Goal: Information Seeking & Learning: Check status

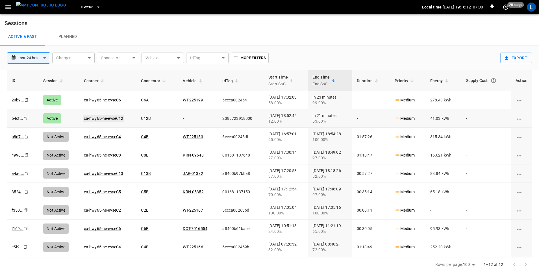
click at [103, 117] on link "ca-hwy65-ne-evseC12" at bounding box center [104, 118] width 42 height 7
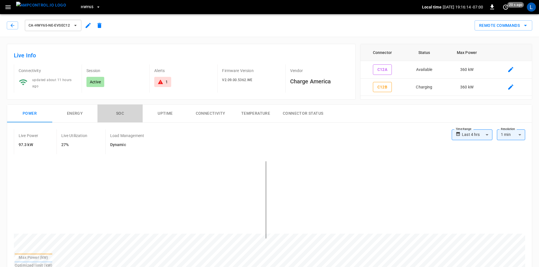
click at [121, 113] on button "SOC" at bounding box center [120, 114] width 45 height 18
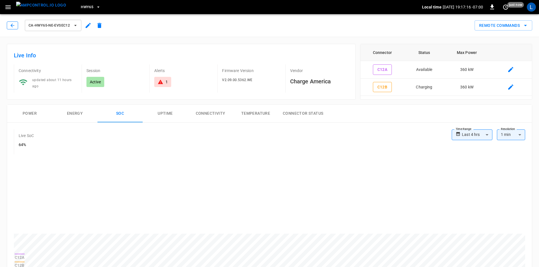
click at [11, 28] on icon "button" at bounding box center [13, 26] width 6 height 6
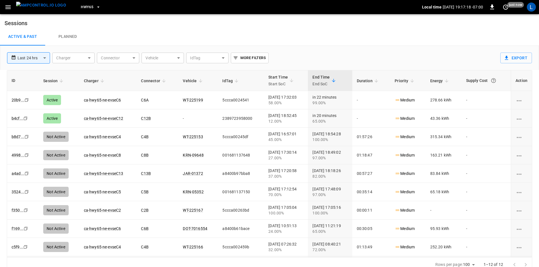
click at [81, 8] on span "HWY65" at bounding box center [87, 7] width 12 height 7
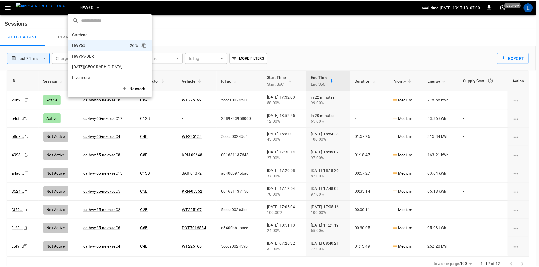
scroll to position [9, 0]
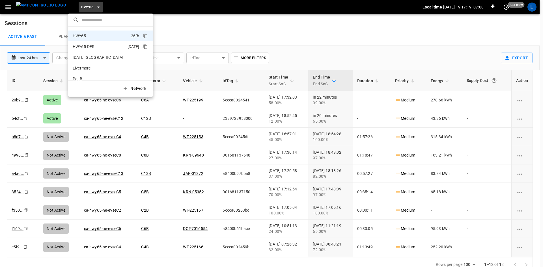
click at [97, 47] on p "HWY65-DER" at bounding box center [99, 47] width 53 height 6
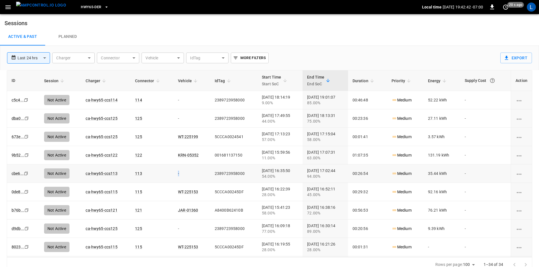
drag, startPoint x: 166, startPoint y: 173, endPoint x: 180, endPoint y: 174, distance: 13.6
click at [180, 174] on td "-" at bounding box center [192, 174] width 37 height 18
drag, startPoint x: 177, startPoint y: 117, endPoint x: 166, endPoint y: 119, distance: 11.0
click at [174, 119] on td "-" at bounding box center [192, 118] width 37 height 18
drag, startPoint x: 176, startPoint y: 98, endPoint x: 158, endPoint y: 103, distance: 19.0
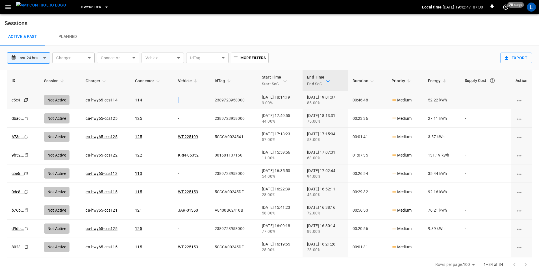
click at [158, 103] on tr "c5c4 ... Copy Not Active ca-hwy65-ccs114 114 - 2389723958000 [DATE] 18:14:19 9.…" at bounding box center [269, 100] width 525 height 18
drag, startPoint x: 166, startPoint y: 121, endPoint x: 160, endPoint y: 122, distance: 6.0
click at [160, 122] on tr "dba0 ... Copy Not Active ca-hwy65-ccs125 125 - 2389723958000 [DATE] 17:49:55 44…" at bounding box center [269, 118] width 525 height 18
click at [165, 174] on tr "cbe6 ... Copy Not Active ca-hwy65-ccs113 113 - 2389723958000 [DATE] 16:35:50 54…" at bounding box center [269, 174] width 525 height 18
drag, startPoint x: 173, startPoint y: 228, endPoint x: 164, endPoint y: 229, distance: 9.4
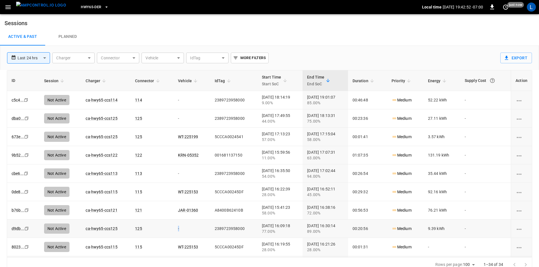
click at [164, 229] on tr "d9db ... Copy Not Active ca-hwy65-ccs125 125 - 2389723958000 [DATE] 16:09:18 77…" at bounding box center [269, 229] width 525 height 18
drag, startPoint x: 168, startPoint y: 172, endPoint x: 174, endPoint y: 173, distance: 6.0
click at [174, 173] on td "-" at bounding box center [192, 174] width 37 height 18
drag, startPoint x: 168, startPoint y: 119, endPoint x: 173, endPoint y: 118, distance: 4.9
click at [174, 118] on td "-" at bounding box center [192, 118] width 37 height 18
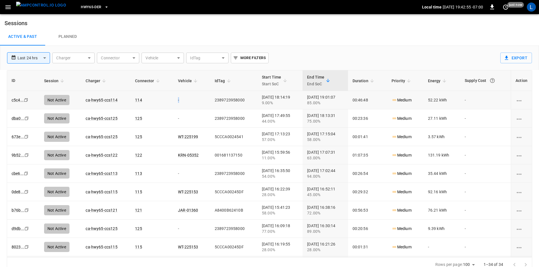
drag, startPoint x: 171, startPoint y: 98, endPoint x: 168, endPoint y: 99, distance: 3.7
click at [174, 99] on td "-" at bounding box center [192, 100] width 37 height 18
drag, startPoint x: 171, startPoint y: 119, endPoint x: 167, endPoint y: 118, distance: 3.4
click at [174, 118] on td "-" at bounding box center [192, 118] width 37 height 18
drag, startPoint x: 173, startPoint y: 174, endPoint x: 167, endPoint y: 175, distance: 6.2
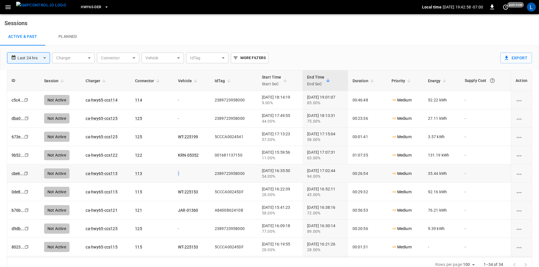
click at [174, 175] on td "-" at bounding box center [192, 174] width 37 height 18
drag, startPoint x: 168, startPoint y: 230, endPoint x: 176, endPoint y: 230, distance: 7.4
click at [174, 230] on td "-" at bounding box center [192, 229] width 37 height 18
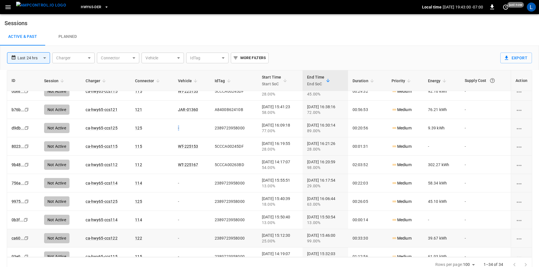
scroll to position [113, 0]
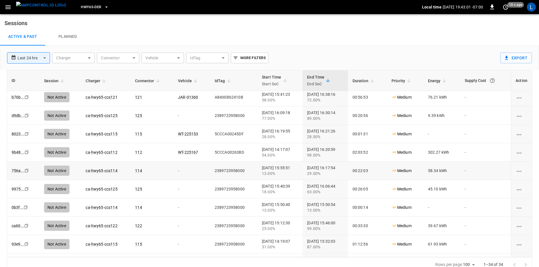
drag, startPoint x: 173, startPoint y: 169, endPoint x: 166, endPoint y: 169, distance: 6.5
click at [174, 169] on td "-" at bounding box center [192, 171] width 37 height 18
drag, startPoint x: 172, startPoint y: 191, endPoint x: 166, endPoint y: 200, distance: 11.3
click at [174, 192] on td "-" at bounding box center [192, 189] width 37 height 18
drag, startPoint x: 173, startPoint y: 209, endPoint x: 165, endPoint y: 209, distance: 8.5
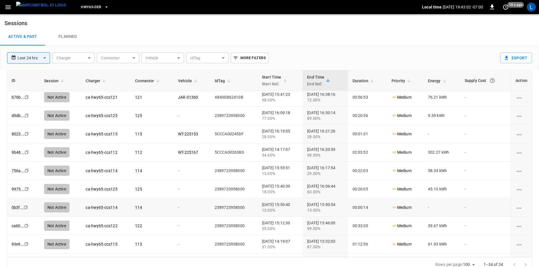
click at [174, 209] on td "-" at bounding box center [192, 207] width 37 height 18
drag, startPoint x: 172, startPoint y: 222, endPoint x: 168, endPoint y: 228, distance: 7.6
click at [174, 225] on td "-" at bounding box center [192, 226] width 37 height 18
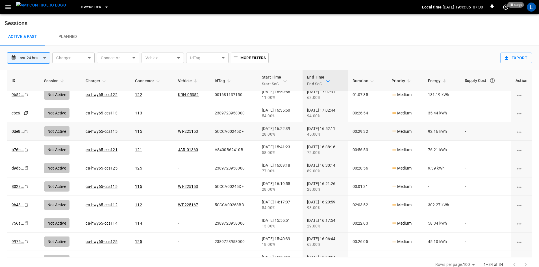
scroll to position [0, 0]
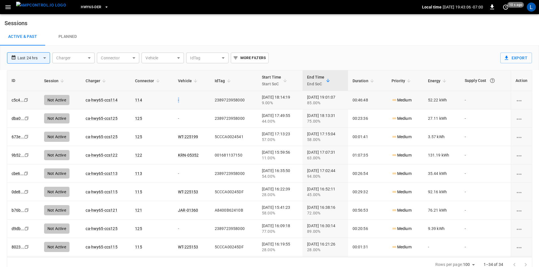
drag, startPoint x: 171, startPoint y: 100, endPoint x: 166, endPoint y: 99, distance: 5.1
click at [174, 99] on td "-" at bounding box center [192, 100] width 37 height 18
drag, startPoint x: 174, startPoint y: 117, endPoint x: 168, endPoint y: 120, distance: 6.5
click at [174, 120] on td "-" at bounding box center [192, 118] width 37 height 18
drag, startPoint x: 171, startPoint y: 173, endPoint x: 159, endPoint y: 174, distance: 12.5
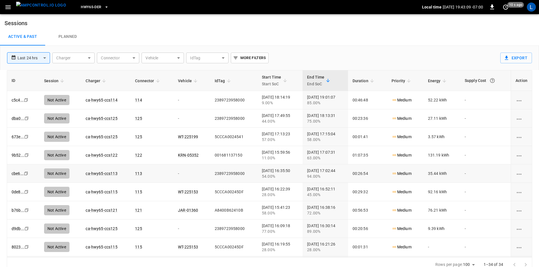
click at [174, 174] on td "-" at bounding box center [192, 174] width 37 height 18
click at [174, 229] on td "-" at bounding box center [192, 229] width 37 height 18
drag, startPoint x: 170, startPoint y: 226, endPoint x: 174, endPoint y: 231, distance: 6.8
click at [174, 231] on td "-" at bounding box center [192, 229] width 37 height 18
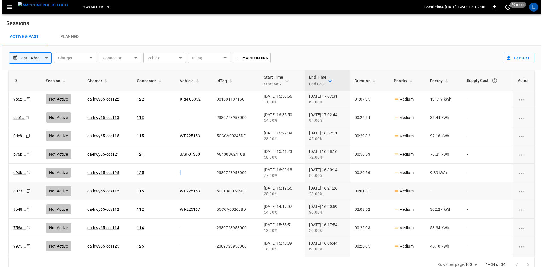
scroll to position [57, 0]
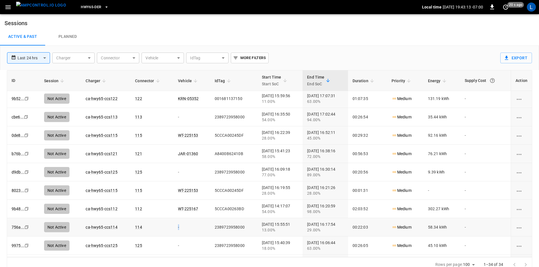
drag, startPoint x: 171, startPoint y: 227, endPoint x: 173, endPoint y: 229, distance: 3.2
click at [174, 229] on td "-" at bounding box center [192, 227] width 37 height 18
click at [174, 245] on td "-" at bounding box center [192, 246] width 37 height 18
drag, startPoint x: 171, startPoint y: 173, endPoint x: 167, endPoint y: 174, distance: 4.5
click at [174, 174] on td "-" at bounding box center [192, 172] width 37 height 18
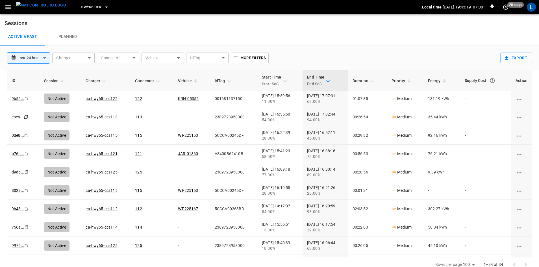
click at [87, 7] on span "HWY65-DER" at bounding box center [91, 7] width 20 height 7
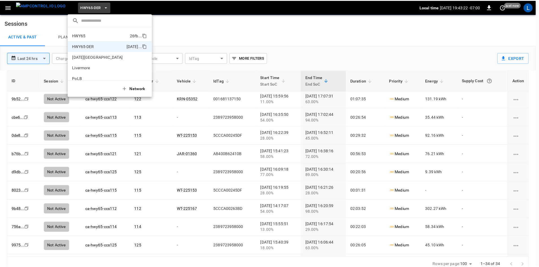
scroll to position [0, 0]
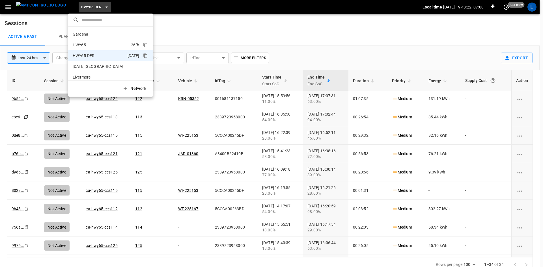
click at [94, 44] on p "HWY65" at bounding box center [101, 45] width 56 height 6
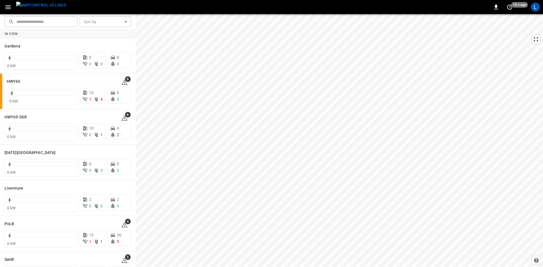
click at [6, 7] on icon "button" at bounding box center [7, 7] width 5 height 4
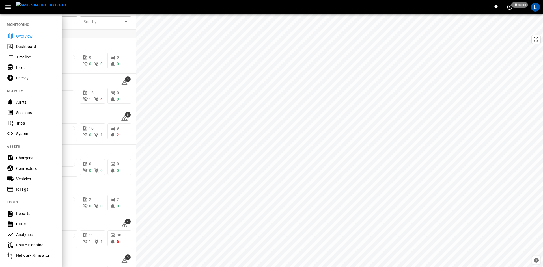
click at [27, 115] on div "Sessions" at bounding box center [35, 113] width 39 height 6
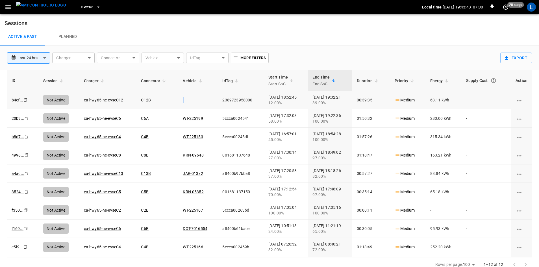
drag, startPoint x: 175, startPoint y: 100, endPoint x: 178, endPoint y: 100, distance: 2.8
click at [178, 100] on td "-" at bounding box center [198, 100] width 40 height 18
